Goal: Complete application form

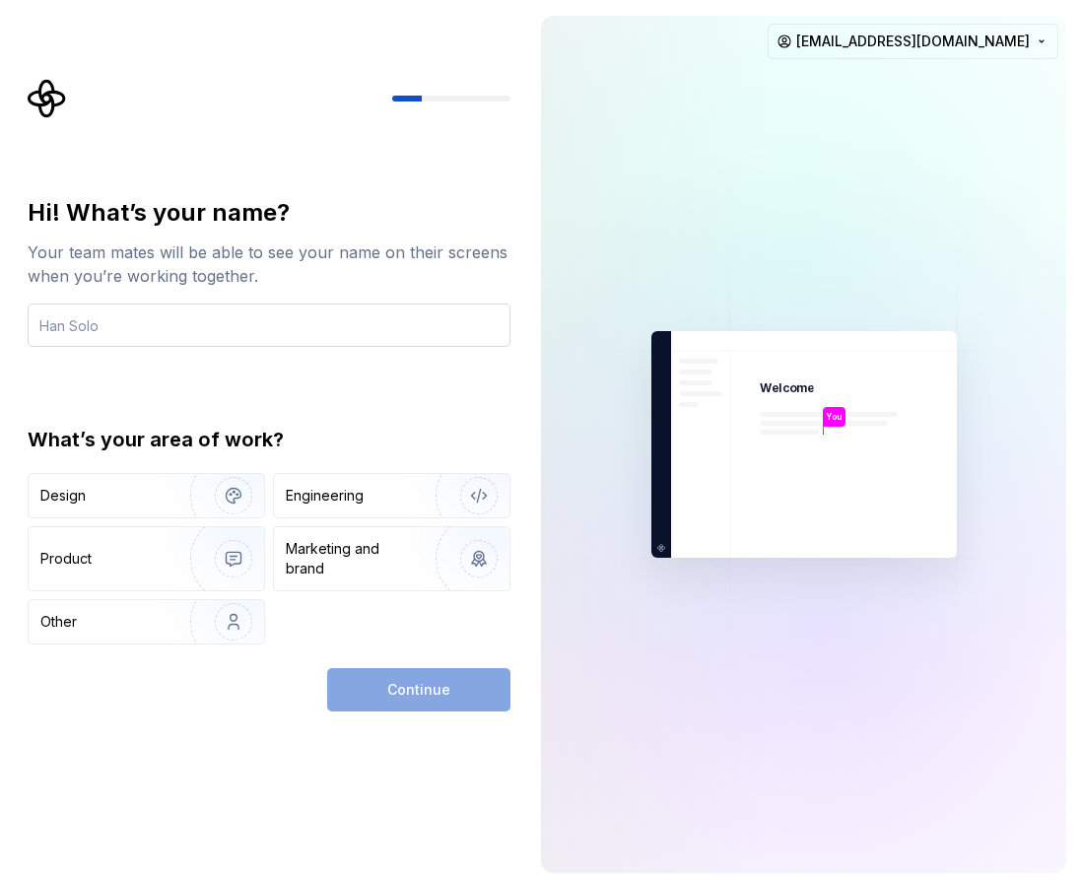
click at [292, 324] on input "text" at bounding box center [269, 325] width 483 height 43
type input "[PERSON_NAME]"
click at [182, 501] on img "button" at bounding box center [221, 496] width 126 height 132
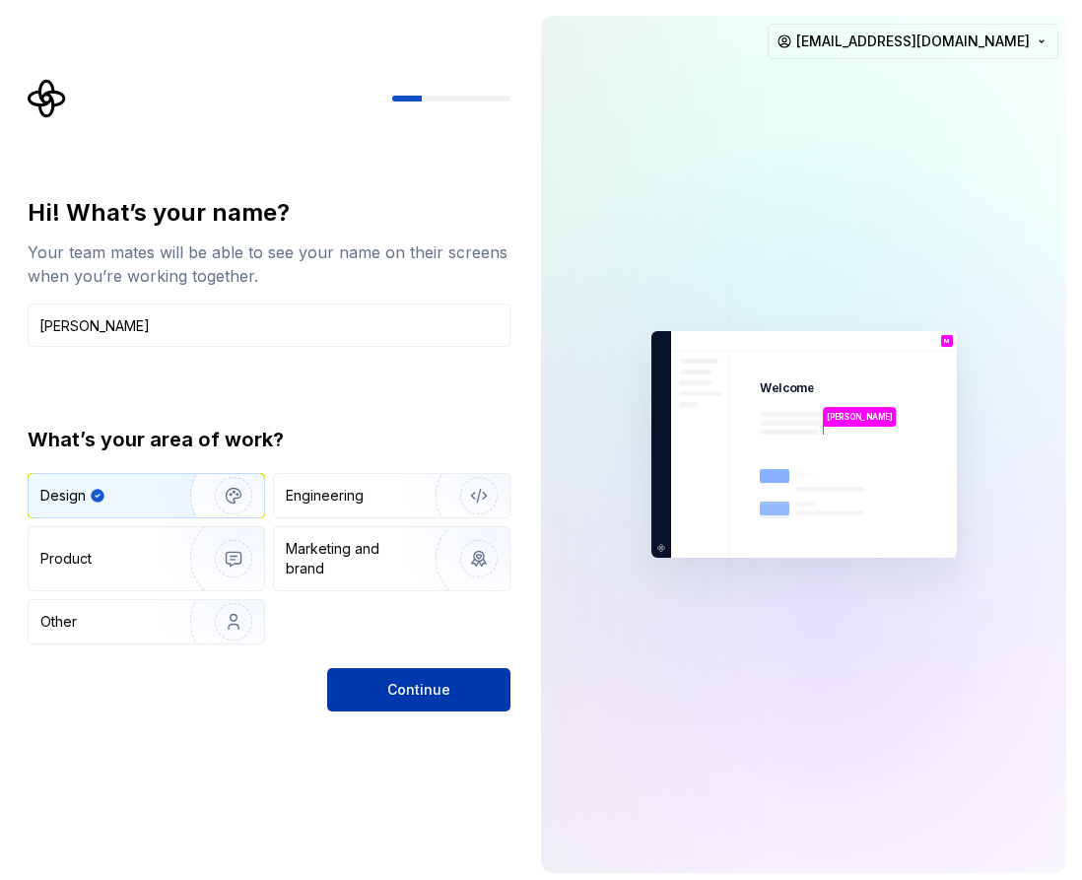
click at [413, 683] on span "Continue" at bounding box center [418, 690] width 63 height 20
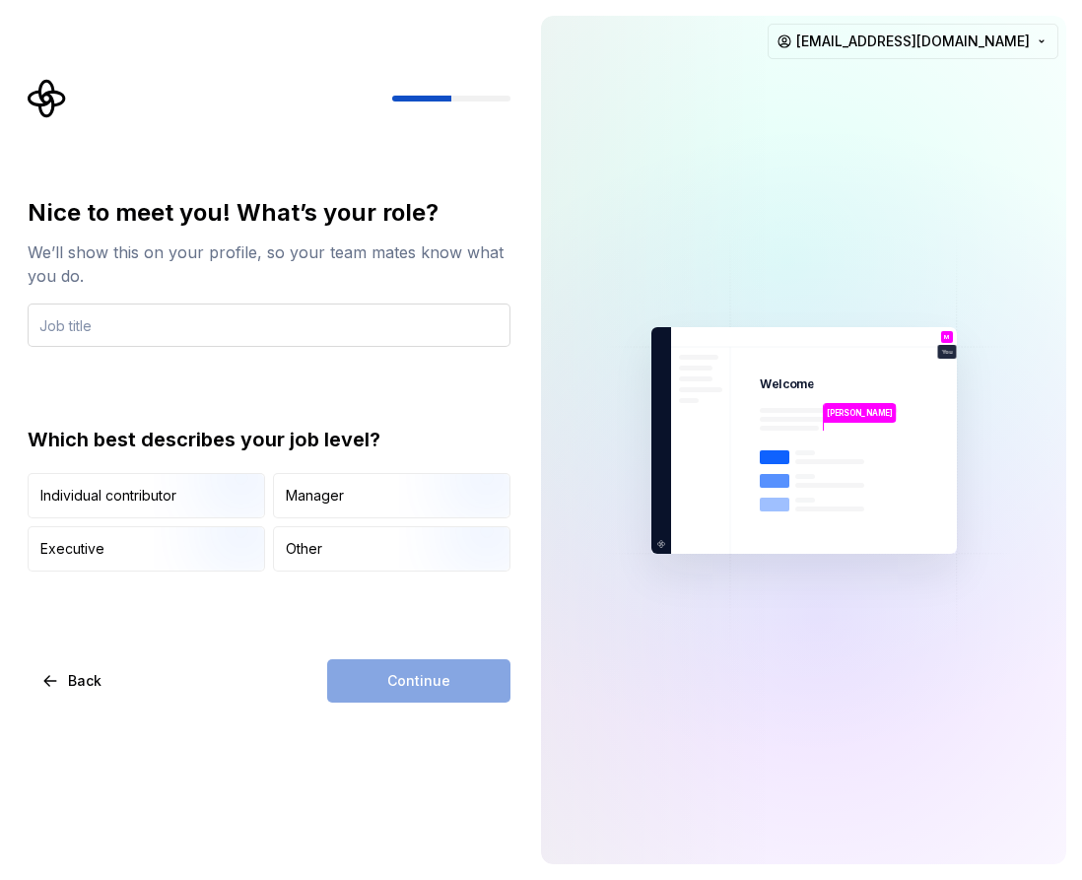
click at [282, 343] on input "text" at bounding box center [269, 325] width 483 height 43
type input "S"
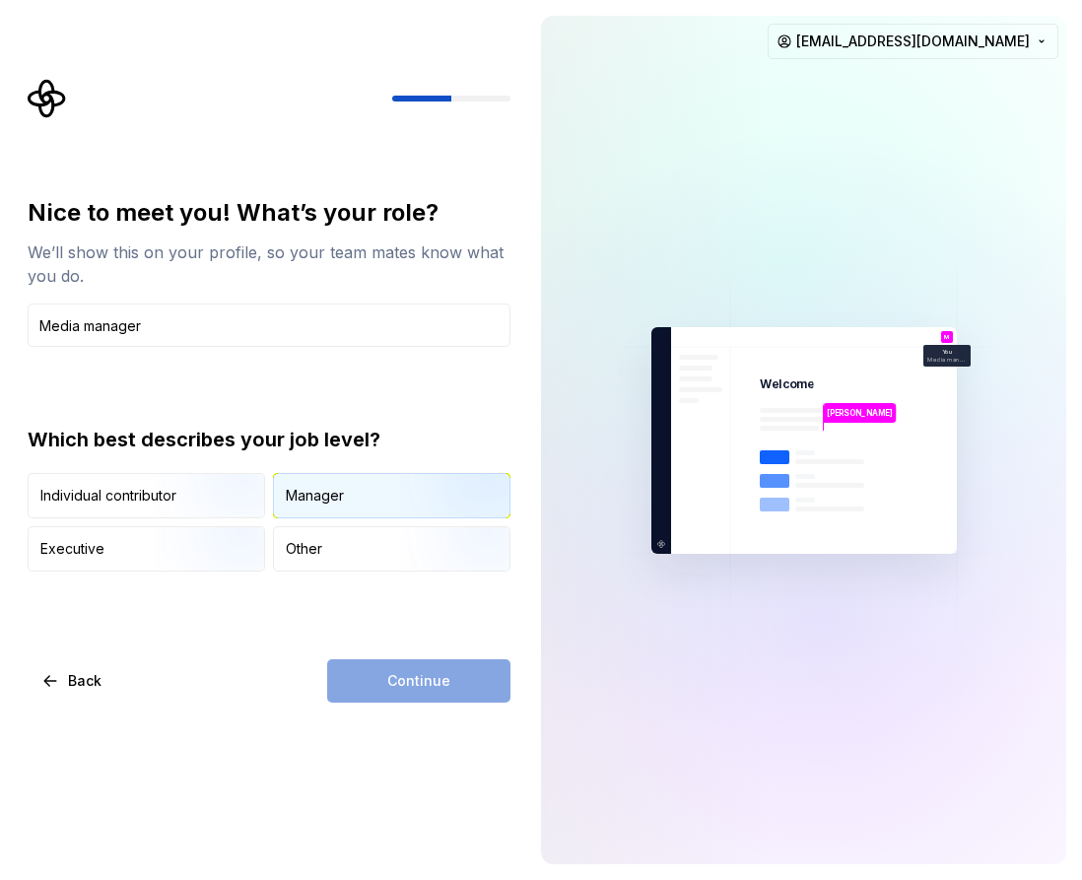
type input "Media manager"
click at [311, 487] on div "Manager" at bounding box center [315, 496] width 58 height 20
click at [395, 663] on button "Continue" at bounding box center [418, 681] width 183 height 43
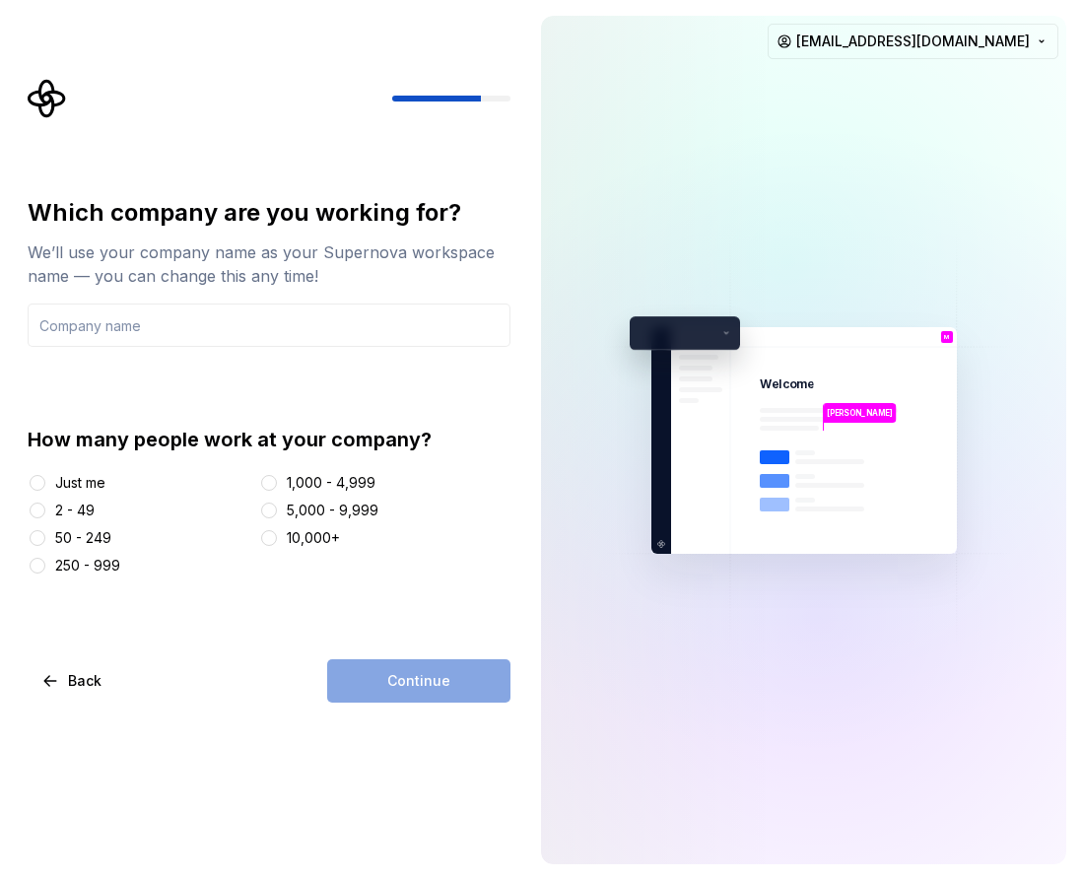
click at [312, 508] on div "5,000 - 9,999" at bounding box center [333, 511] width 92 height 20
click at [277, 508] on button "5,000 - 9,999" at bounding box center [269, 511] width 16 height 16
click at [361, 685] on div "Continue" at bounding box center [418, 681] width 183 height 43
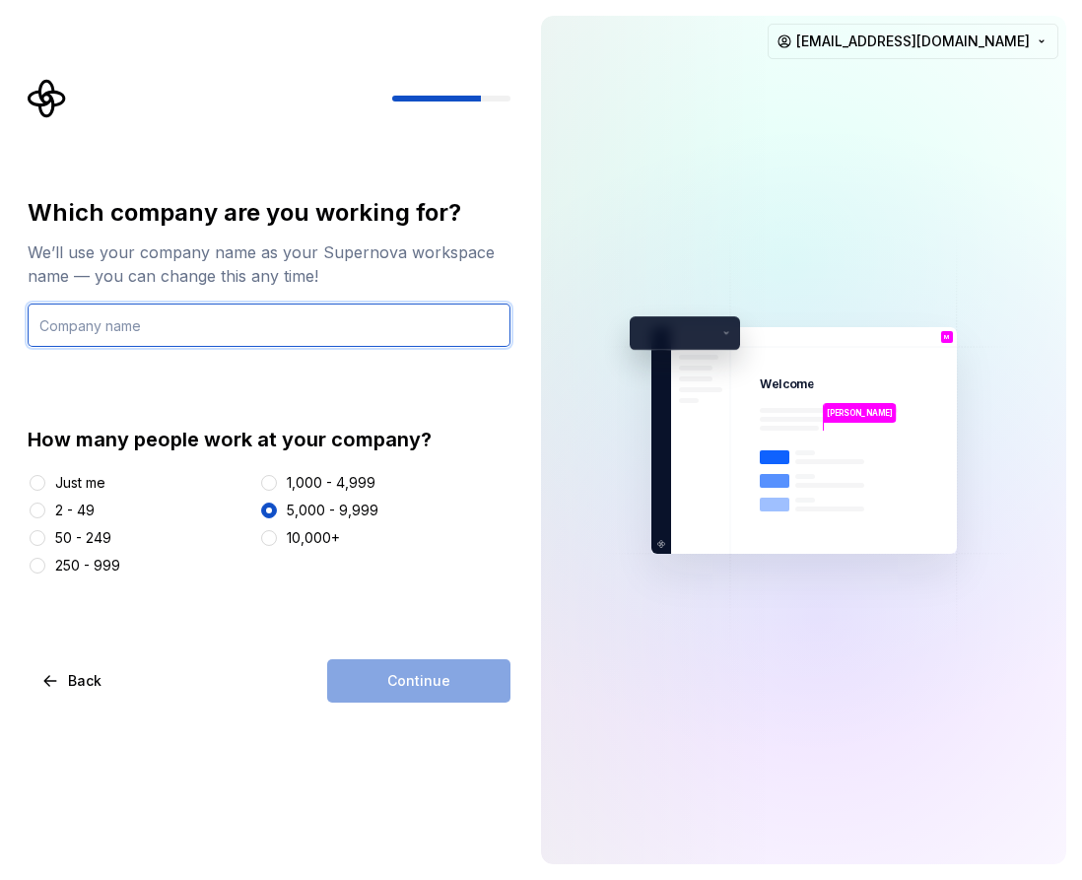
click at [145, 325] on input "text" at bounding box center [269, 325] width 483 height 43
type input "Bayut"
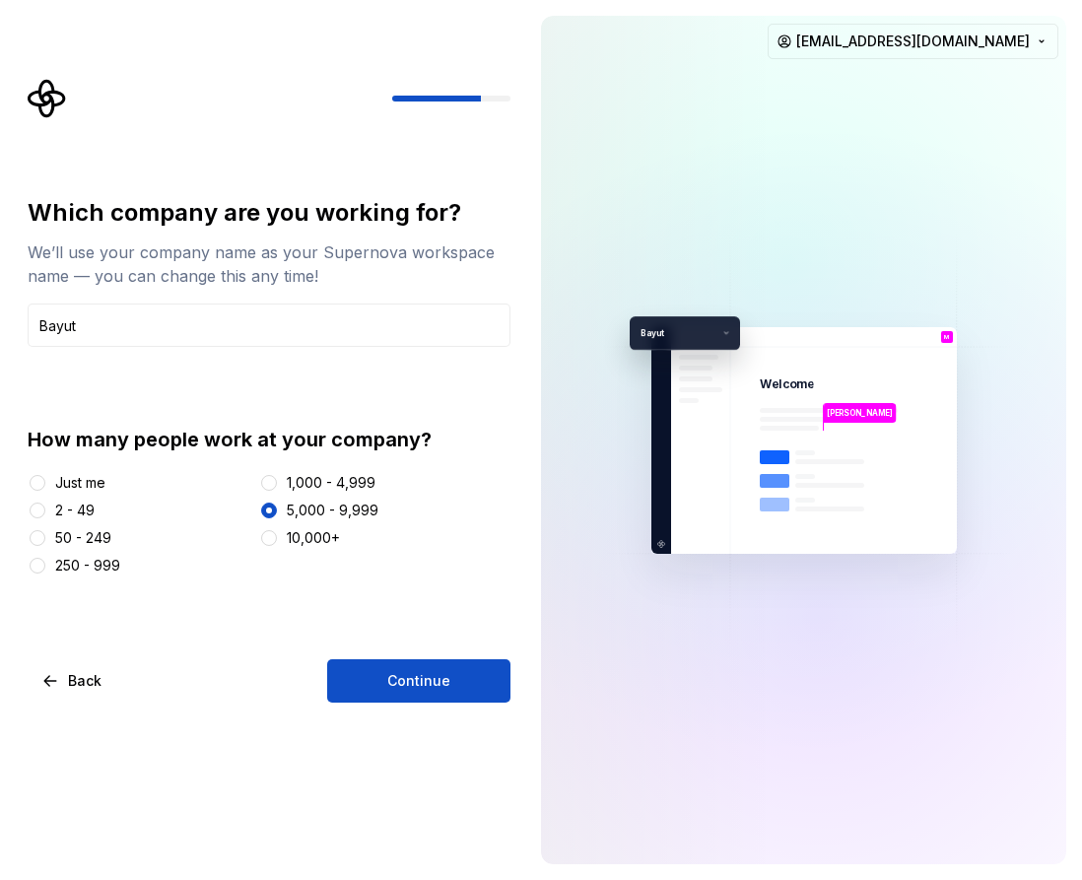
click at [421, 703] on div "Which company are you working for? We’ll use your company name as your Supernov…" at bounding box center [262, 440] width 525 height 880
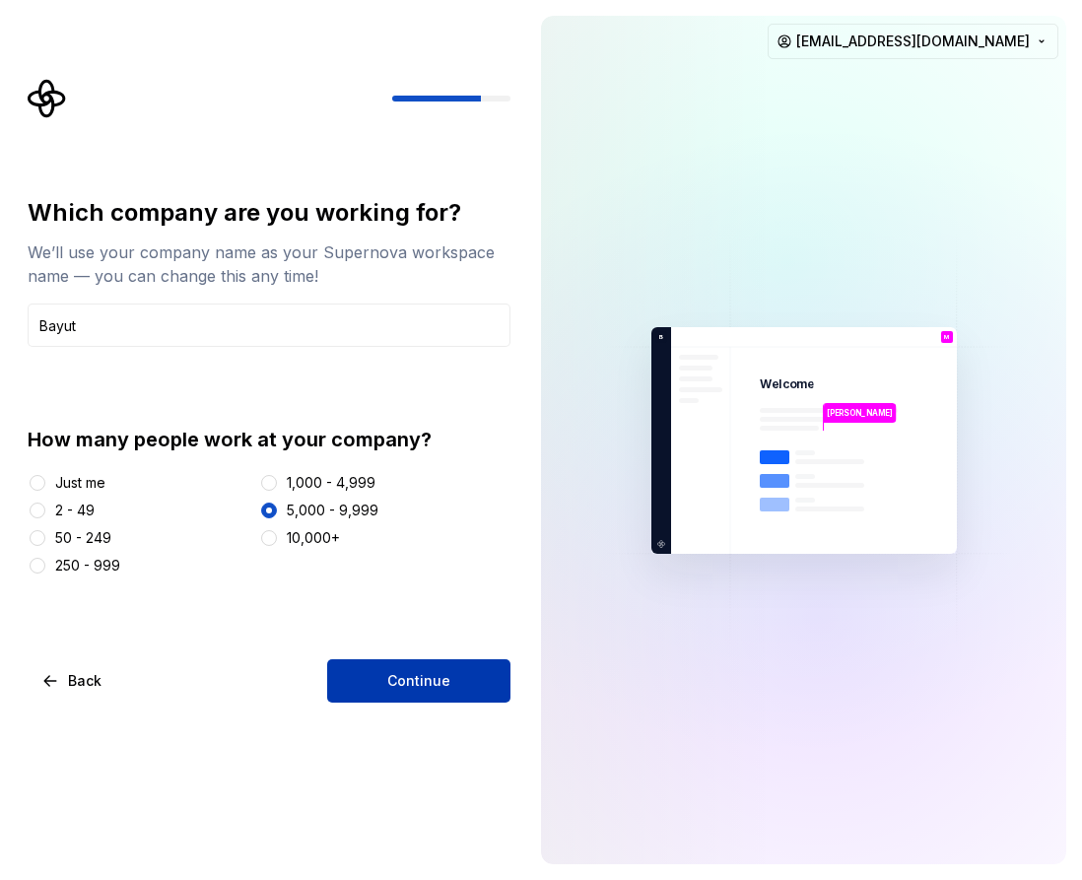
click at [413, 668] on button "Continue" at bounding box center [418, 681] width 183 height 43
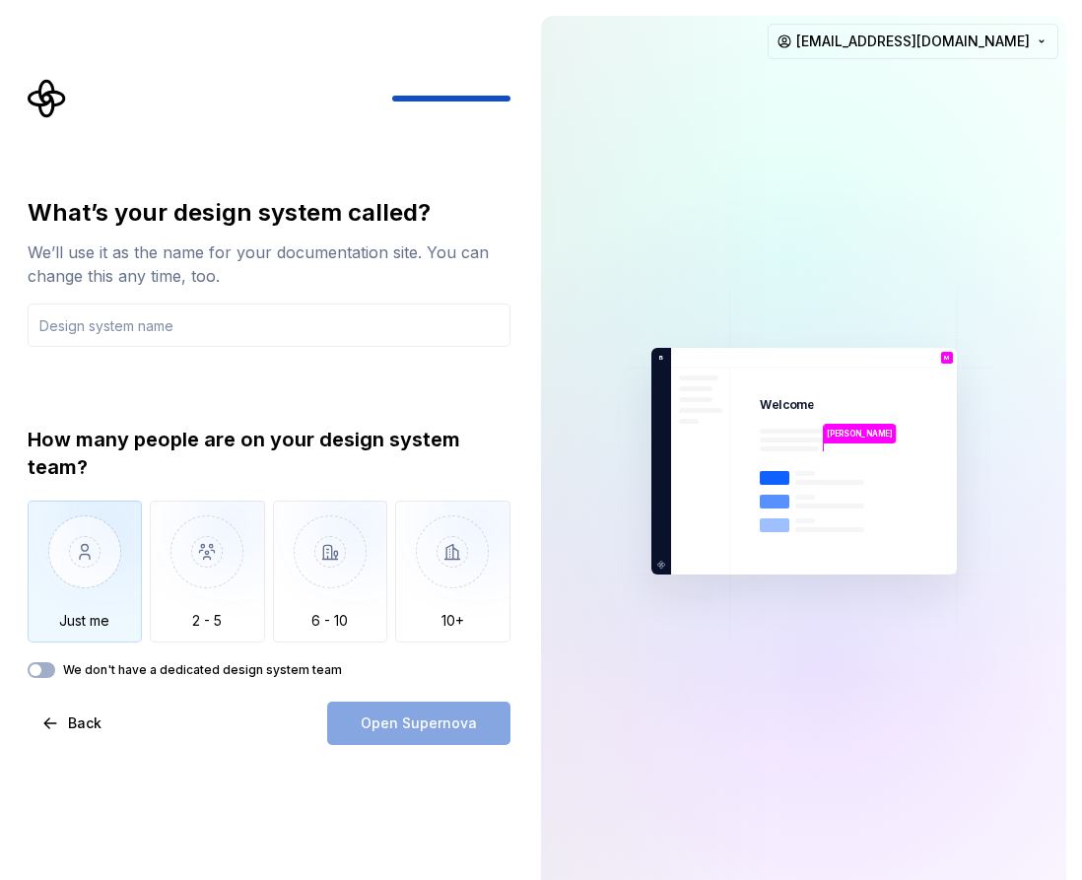
click at [96, 559] on img "button" at bounding box center [85, 567] width 115 height 132
click at [160, 323] on input "text" at bounding box center [269, 325] width 483 height 43
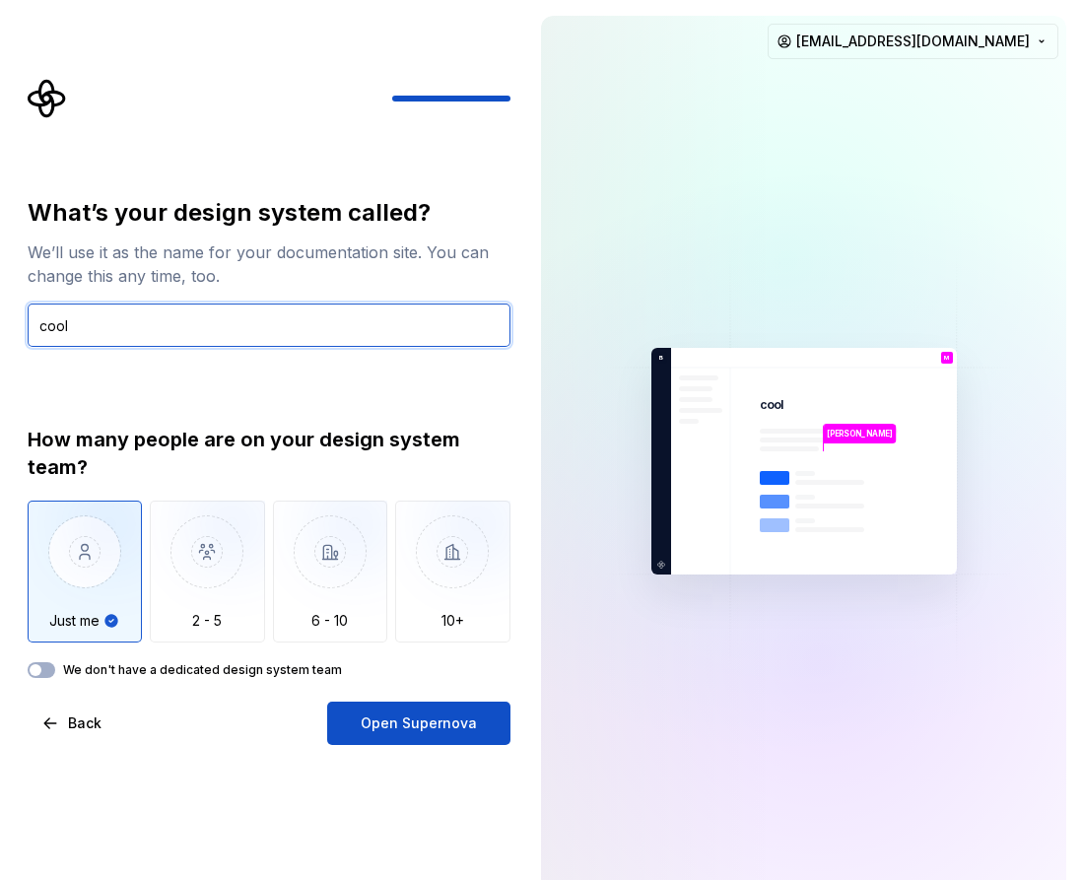
type input "cool"
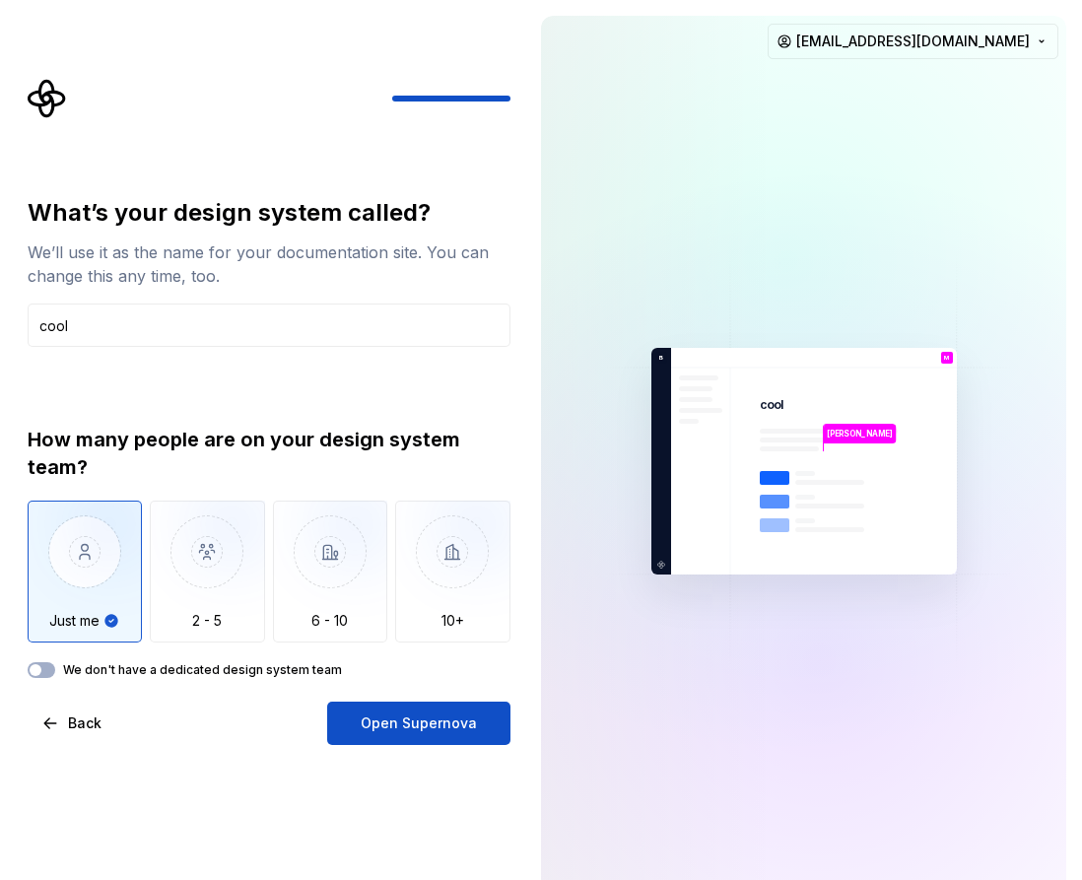
click at [449, 753] on div "What’s your design system called? We’ll use it as the name for your documentati…" at bounding box center [262, 461] width 525 height 923
click at [449, 709] on button "Open Supernova" at bounding box center [418, 723] width 183 height 43
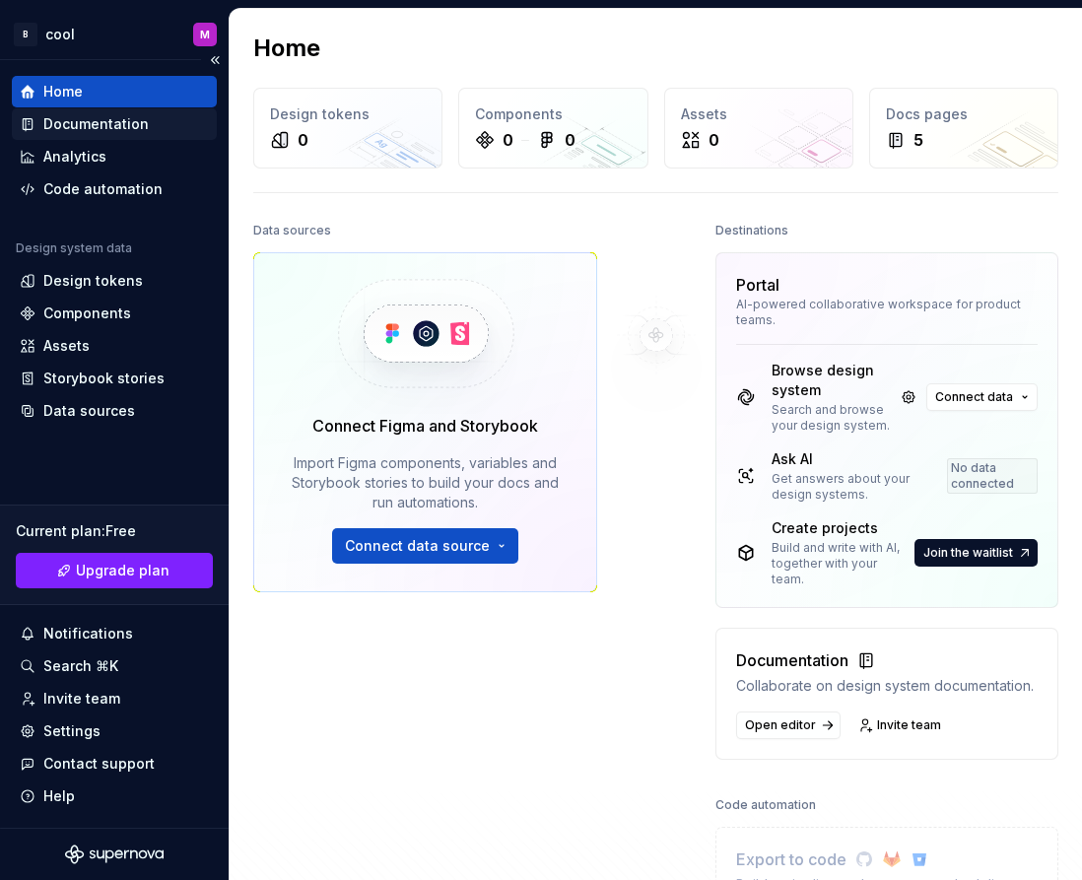
click at [150, 136] on div "Documentation" at bounding box center [114, 124] width 205 height 32
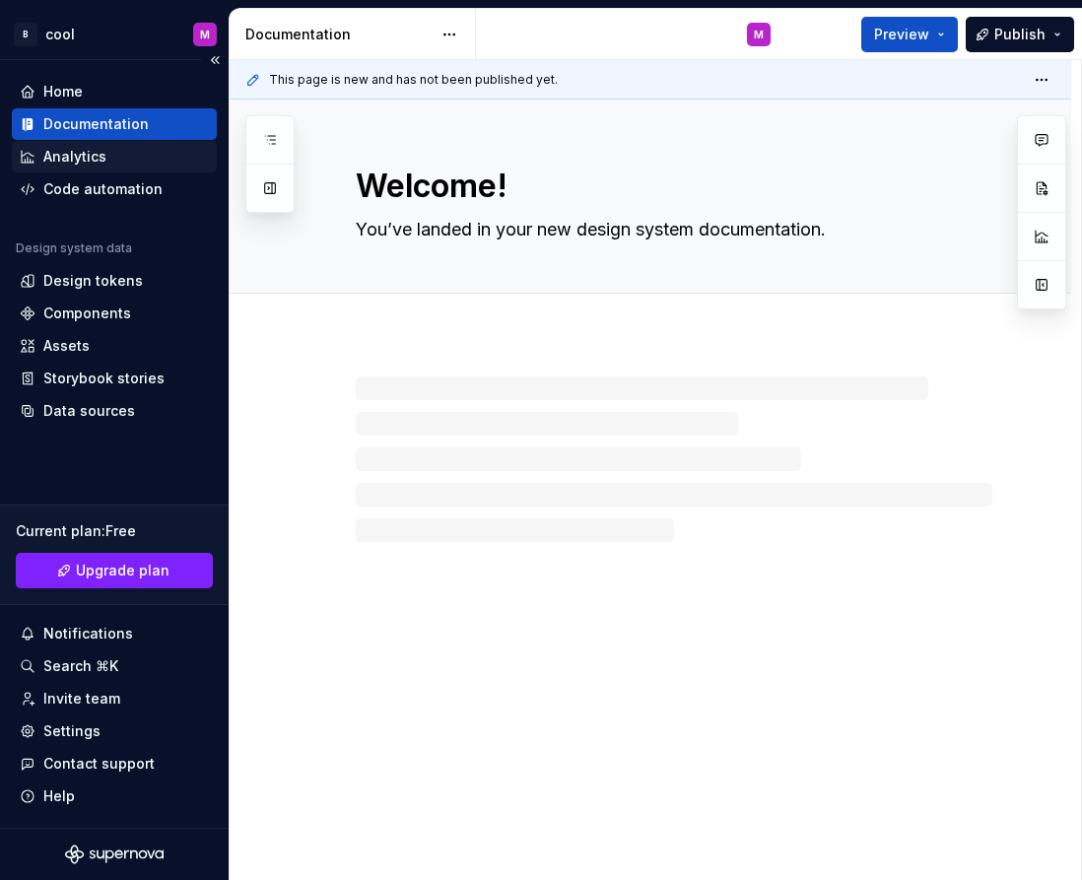
click at [162, 160] on div "Analytics" at bounding box center [114, 157] width 189 height 20
type textarea "*"
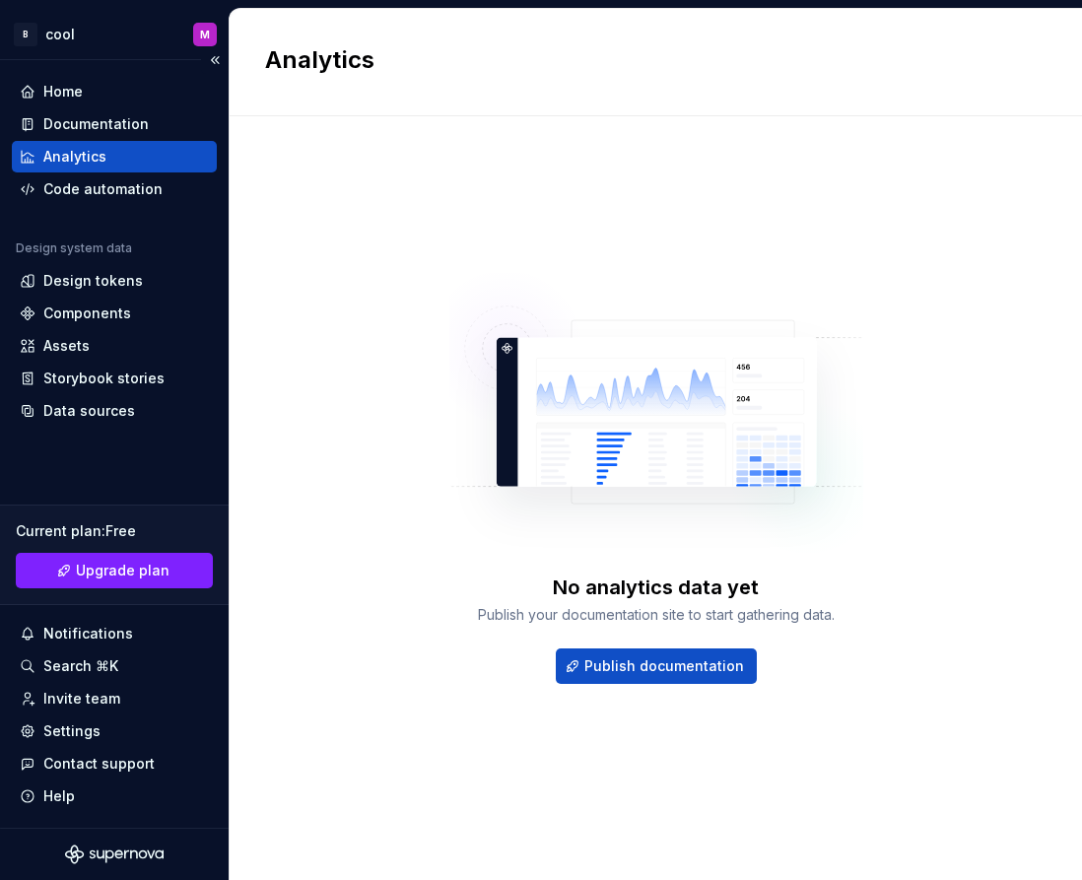
click at [130, 214] on div "Home Documentation Analytics Code automation Design system data Design tokens C…" at bounding box center [114, 251] width 205 height 351
click at [134, 199] on div "Code automation" at bounding box center [114, 190] width 205 height 32
